Goal: Check status: Check status

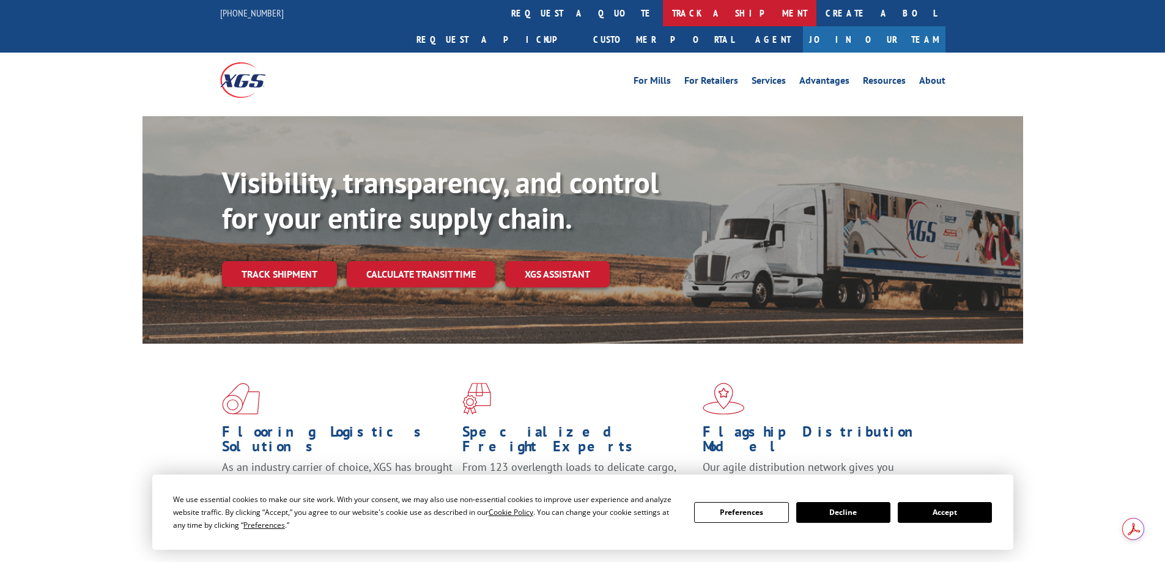
click at [663, 15] on link "track a shipment" at bounding box center [740, 13] width 154 height 26
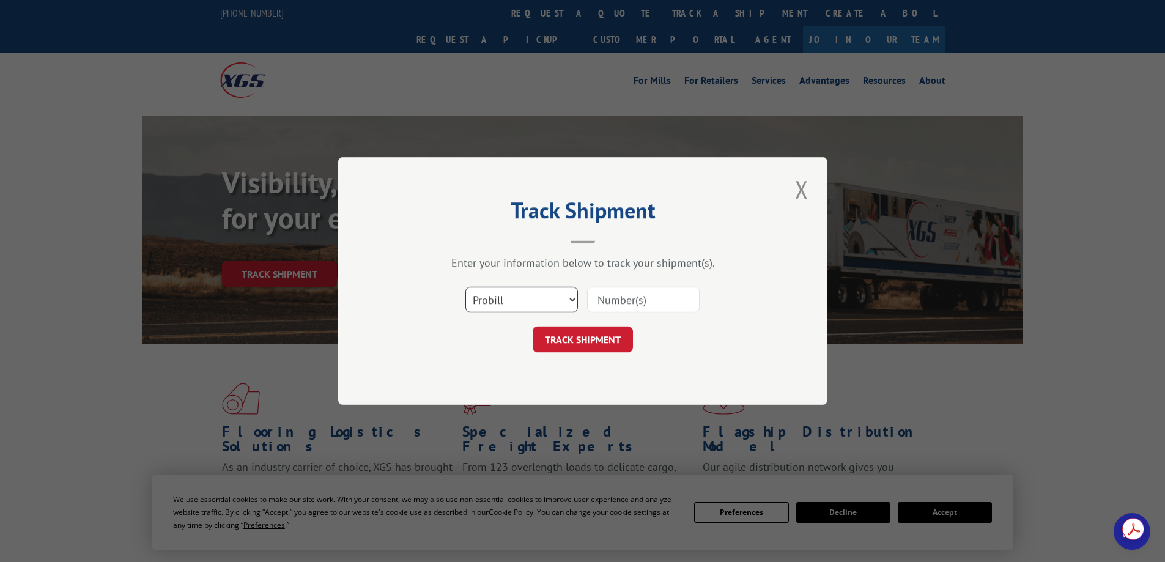
click at [535, 289] on select "Select category... Probill BOL PO" at bounding box center [521, 300] width 113 height 26
click at [540, 292] on select "Select category... Probill BOL PO" at bounding box center [521, 300] width 113 height 26
click at [614, 300] on input at bounding box center [643, 300] width 113 height 26
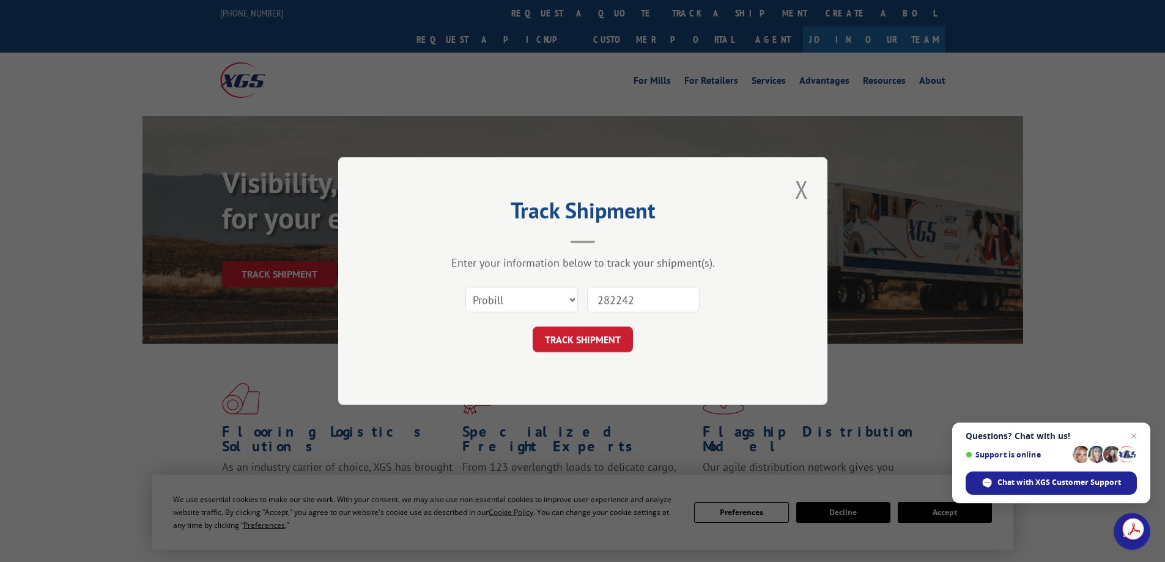
type input "2822428"
click button "TRACK SHIPMENT" at bounding box center [583, 340] width 100 height 26
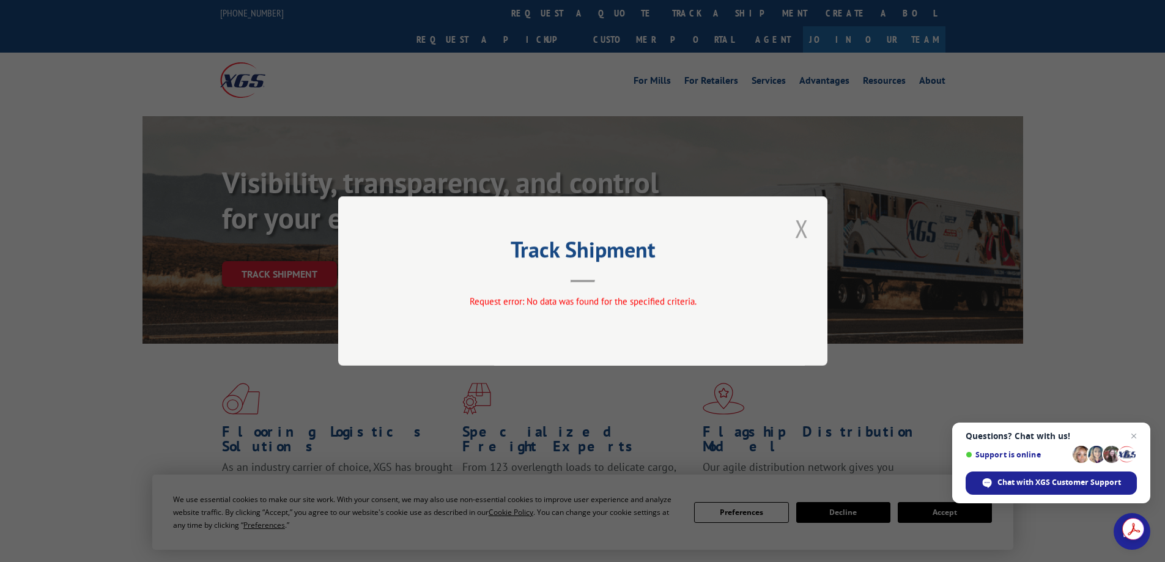
click at [798, 235] on button "Close modal" at bounding box center [801, 229] width 21 height 34
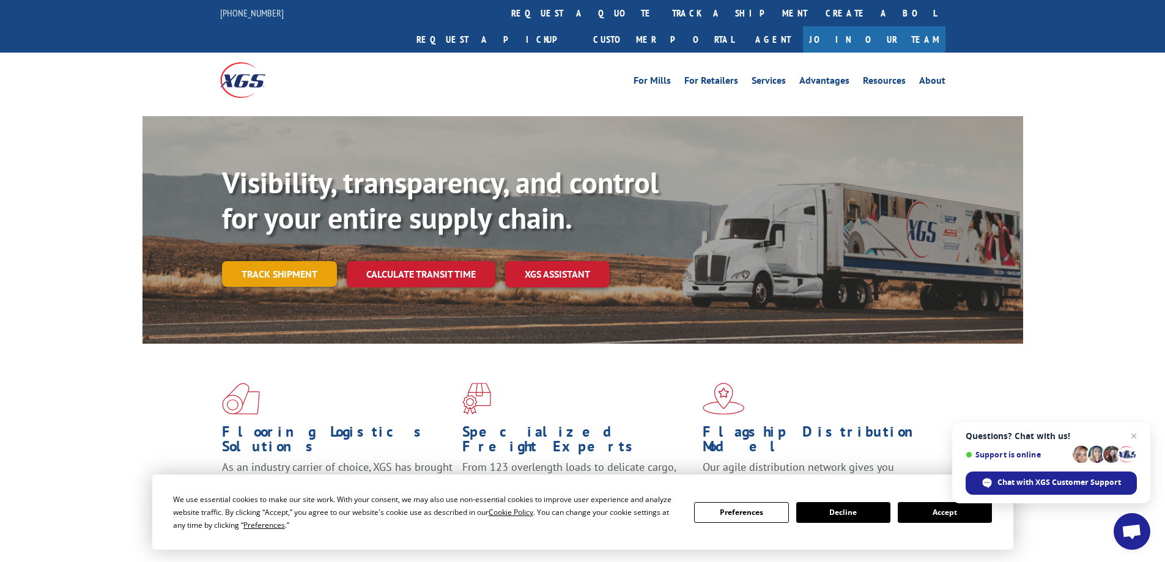
click at [287, 261] on link "Track shipment" at bounding box center [279, 274] width 115 height 26
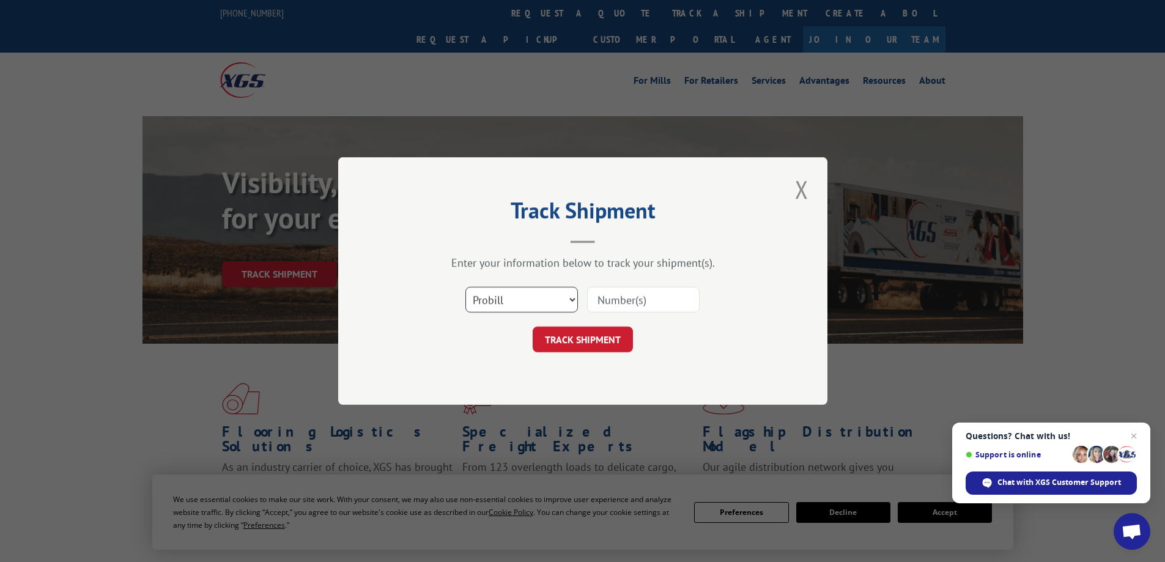
click at [502, 297] on select "Select category... Probill BOL PO" at bounding box center [521, 300] width 113 height 26
select select "bol"
click at [465, 287] on select "Select category... Probill BOL PO" at bounding box center [521, 300] width 113 height 26
click at [626, 300] on input at bounding box center [643, 300] width 113 height 26
type input "2822428"
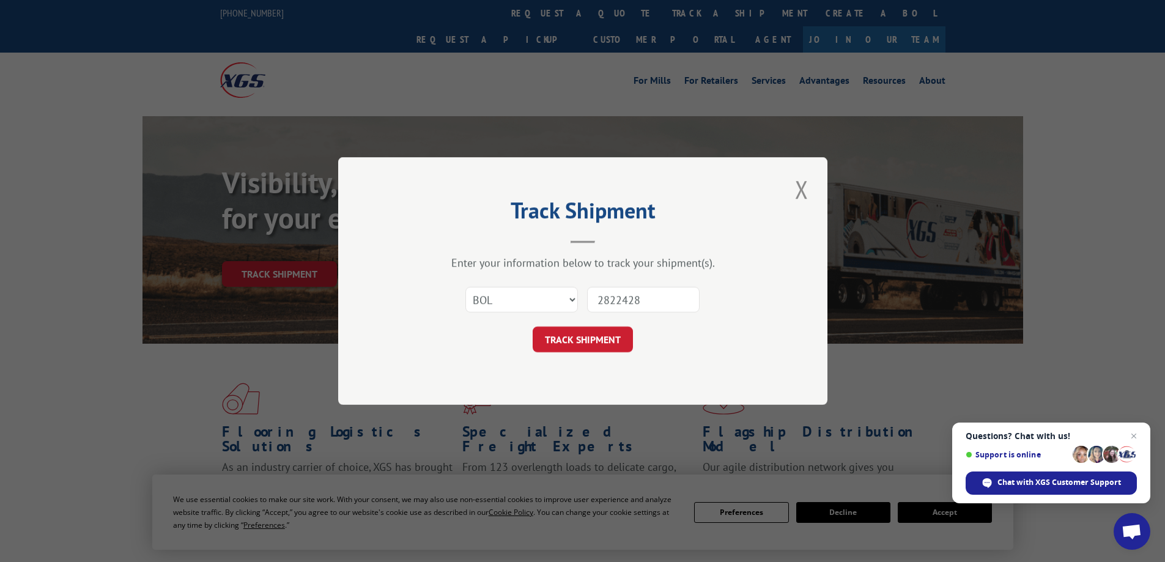
click button "TRACK SHIPMENT" at bounding box center [583, 340] width 100 height 26
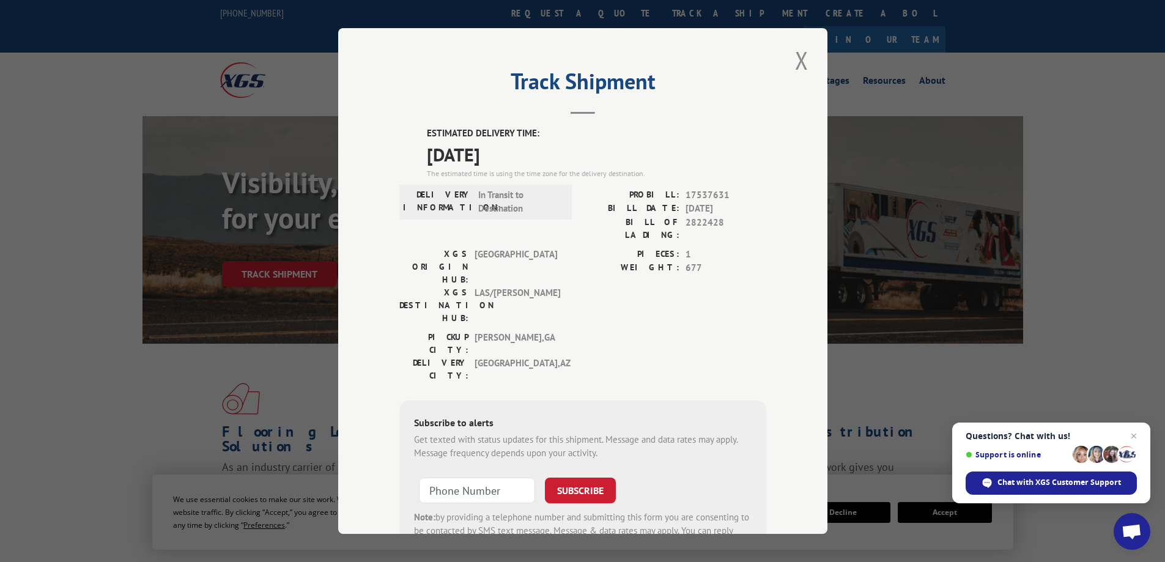
drag, startPoint x: 469, startPoint y: 160, endPoint x: 501, endPoint y: 158, distance: 32.5
click at [501, 158] on span "[DATE]" at bounding box center [596, 155] width 339 height 28
click at [501, 157] on span "[DATE]" at bounding box center [596, 155] width 339 height 28
click at [530, 205] on span "In Transit to Destination" at bounding box center [519, 202] width 83 height 28
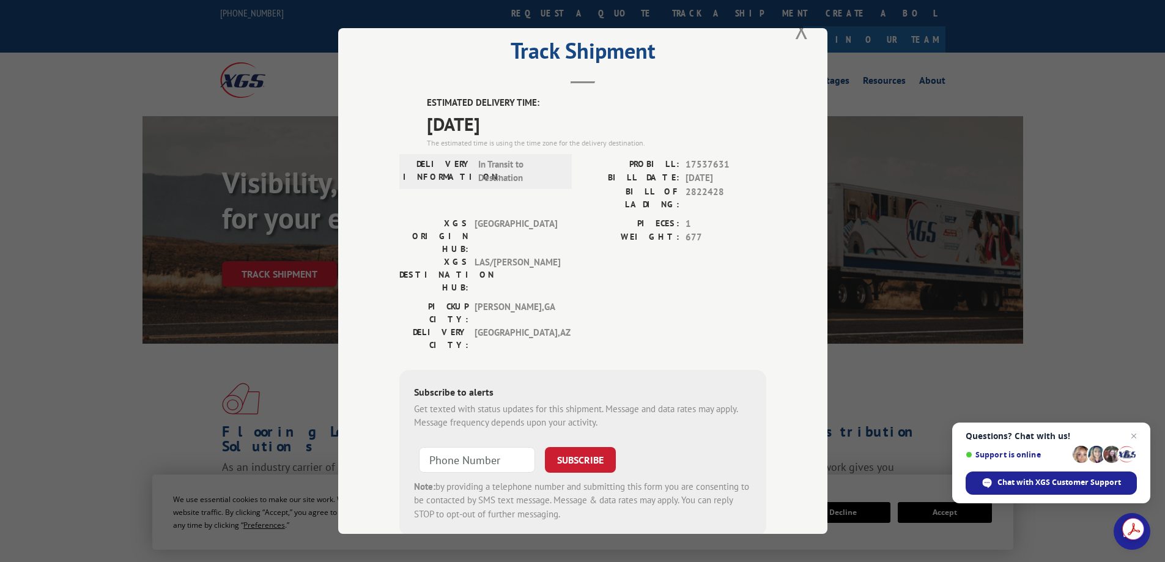
scroll to position [45, 0]
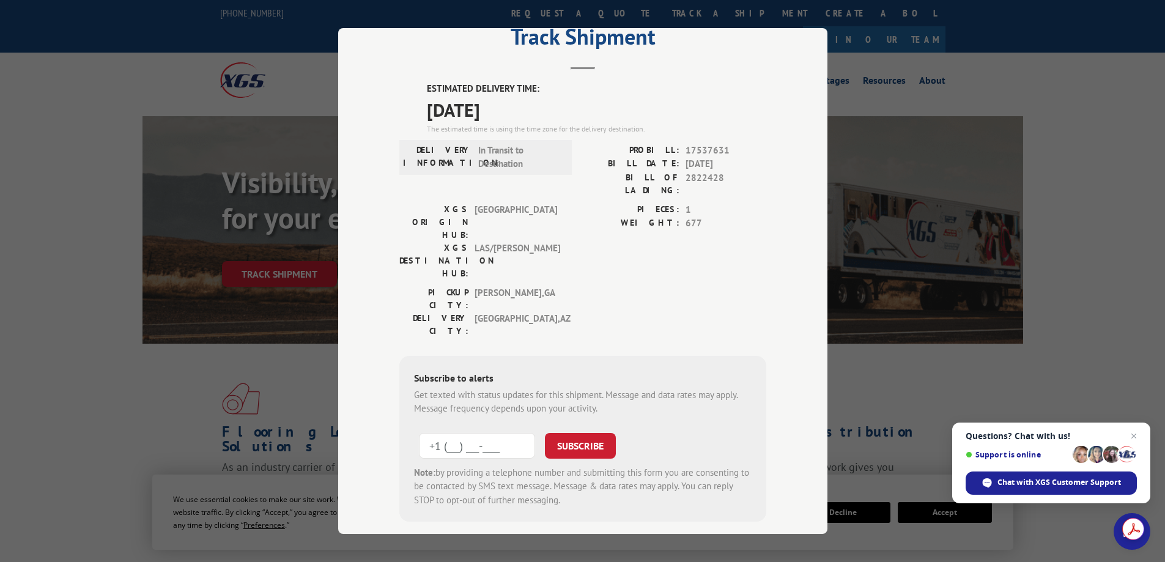
click at [472, 433] on input "+1 (___) ___-____" at bounding box center [477, 446] width 116 height 26
type input "[PHONE_NUMBER]"
click at [584, 388] on div "Get texted with status updates for this shipment. Message and data rates may ap…" at bounding box center [583, 402] width 338 height 28
click at [569, 433] on button "SUBSCRIBE" at bounding box center [580, 446] width 71 height 26
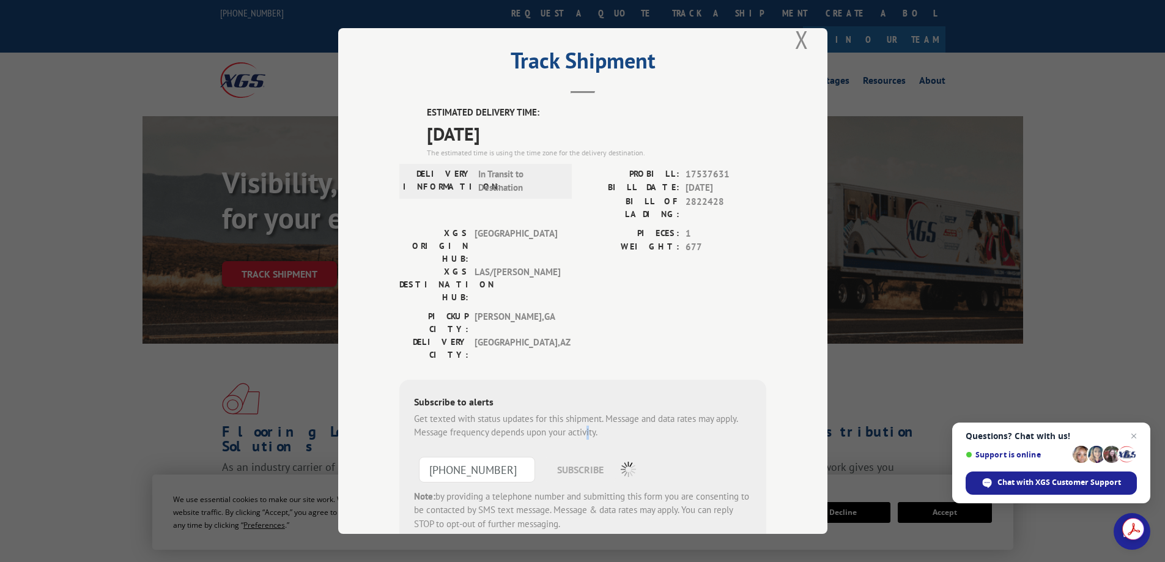
scroll to position [0, 0]
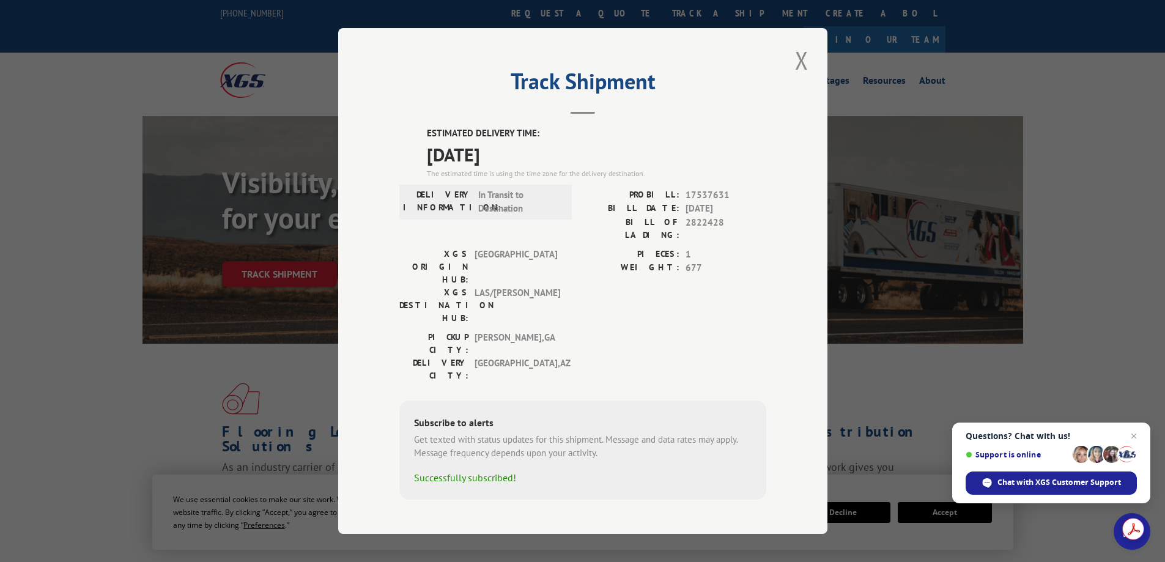
click at [662, 334] on div "ESTIMATED DELIVERY TIME: [DATE] The estimated time is using the time zone for t…" at bounding box center [582, 313] width 367 height 373
click at [802, 72] on button "Close modal" at bounding box center [801, 60] width 21 height 34
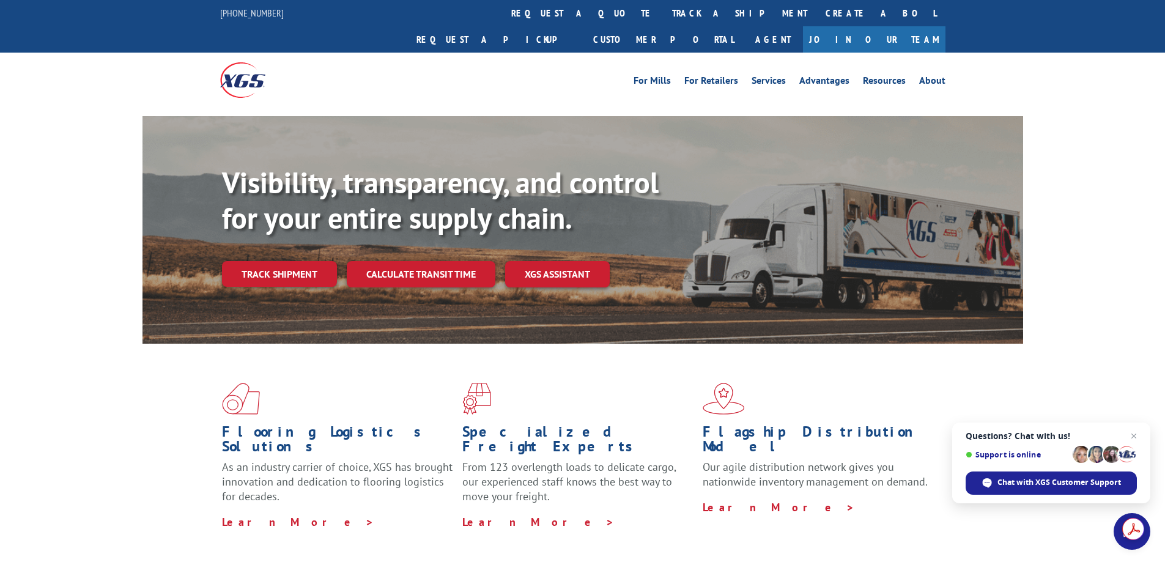
drag, startPoint x: 40, startPoint y: 224, endPoint x: 44, endPoint y: 217, distance: 8.0
click at [40, 222] on div "Visibility, transparency, and control for your entire supply chain. Track shipm…" at bounding box center [582, 241] width 1165 height 251
